Goal: Transaction & Acquisition: Purchase product/service

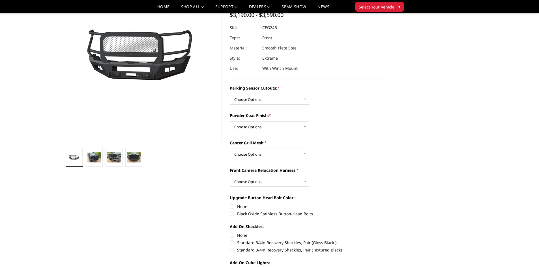
scroll to position [57, 0]
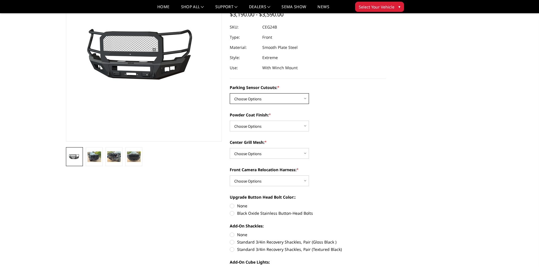
click at [292, 98] on select "Choose Options No - Without Parking Sensor Cutouts Yes - With Parking Sensor Cu…" at bounding box center [269, 98] width 79 height 11
select select "2142"
click at [230, 93] on select "Choose Options No - Without Parking Sensor Cutouts Yes - With Parking Sensor Cu…" at bounding box center [269, 98] width 79 height 11
click at [275, 124] on select "Choose Options Bare Metal Textured Black Powder Coat" at bounding box center [269, 126] width 79 height 11
select select "2145"
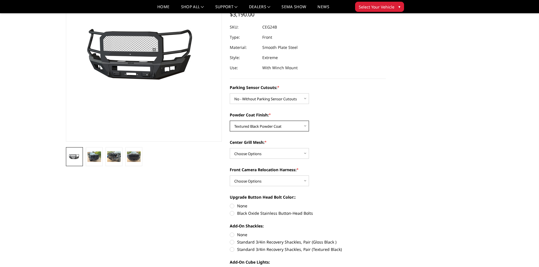
click at [230, 121] on select "Choose Options Bare Metal Textured Black Powder Coat" at bounding box center [269, 126] width 79 height 11
click at [266, 153] on select "Choose Options WITH Center Grill Mesh WITHOUT Center Grill Mesh" at bounding box center [269, 153] width 79 height 11
select select "2146"
click at [230, 148] on select "Choose Options WITH Center Grill Mesh WITHOUT Center Grill Mesh" at bounding box center [269, 153] width 79 height 11
click at [274, 180] on select "Choose Options WITH Front Camera Relocation Harness WITHOUT Front Camera Reloca…" at bounding box center [269, 181] width 79 height 11
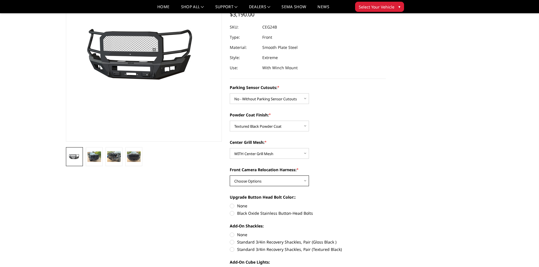
select select "2149"
click at [230, 176] on select "Choose Options WITH Front Camera Relocation Harness WITHOUT Front Camera Reloca…" at bounding box center [269, 181] width 79 height 11
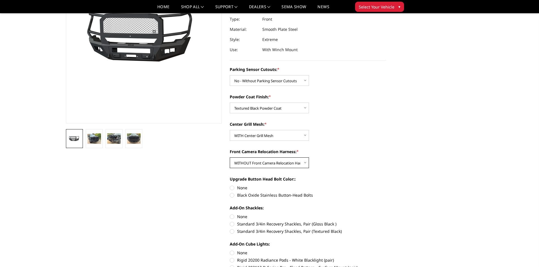
scroll to position [85, 0]
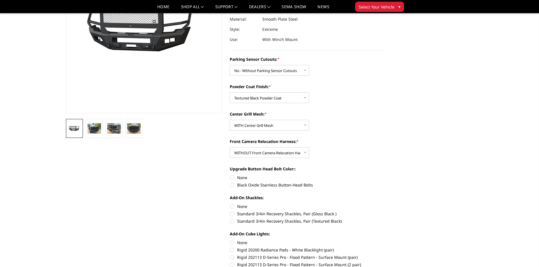
click at [261, 184] on label "Black Oxide Stainless Button-Head Bolts" at bounding box center [308, 185] width 156 height 6
click at [386, 175] on input "Black Oxide Stainless Button-Head Bolts" at bounding box center [386, 175] width 0 height 0
radio input "true"
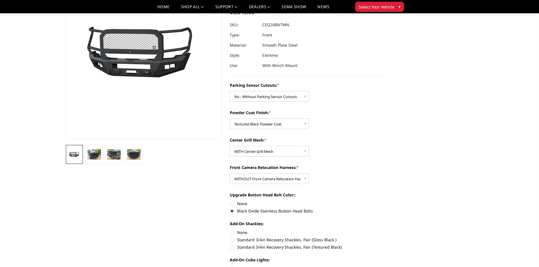
scroll to position [141, 0]
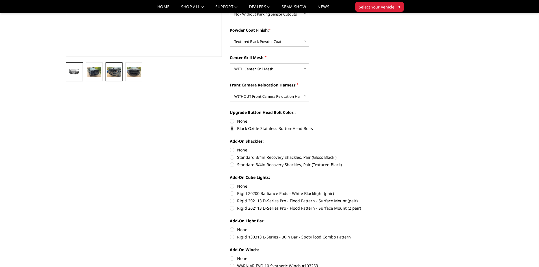
click at [119, 73] on img at bounding box center [114, 72] width 14 height 10
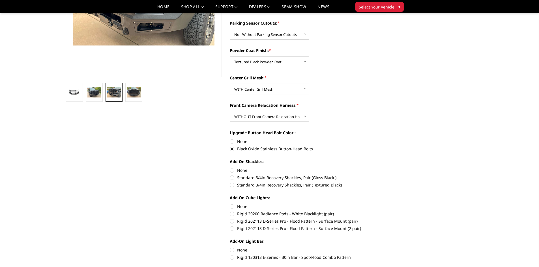
scroll to position [37, 0]
